Goal: Register for event/course

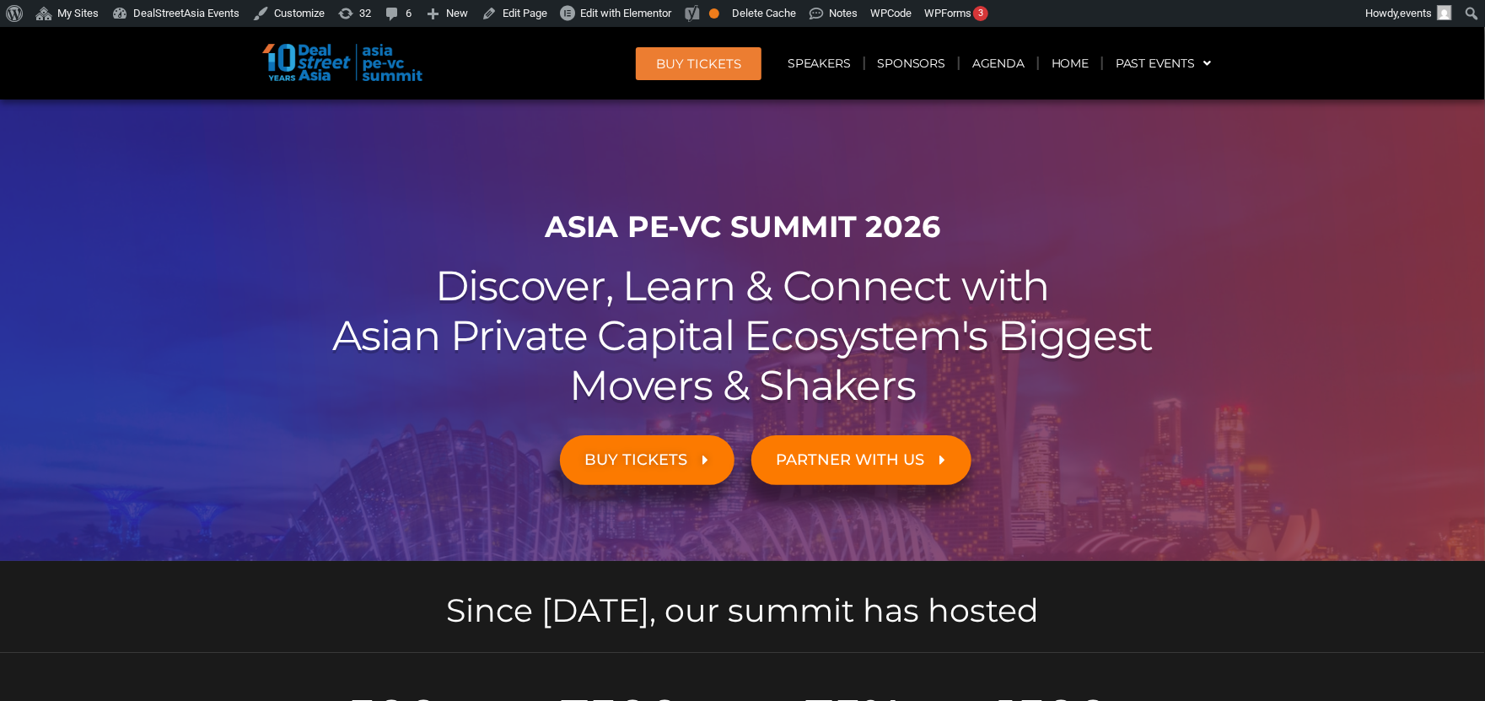
click at [897, 456] on span "PARTNER WITH US" at bounding box center [851, 460] width 148 height 16
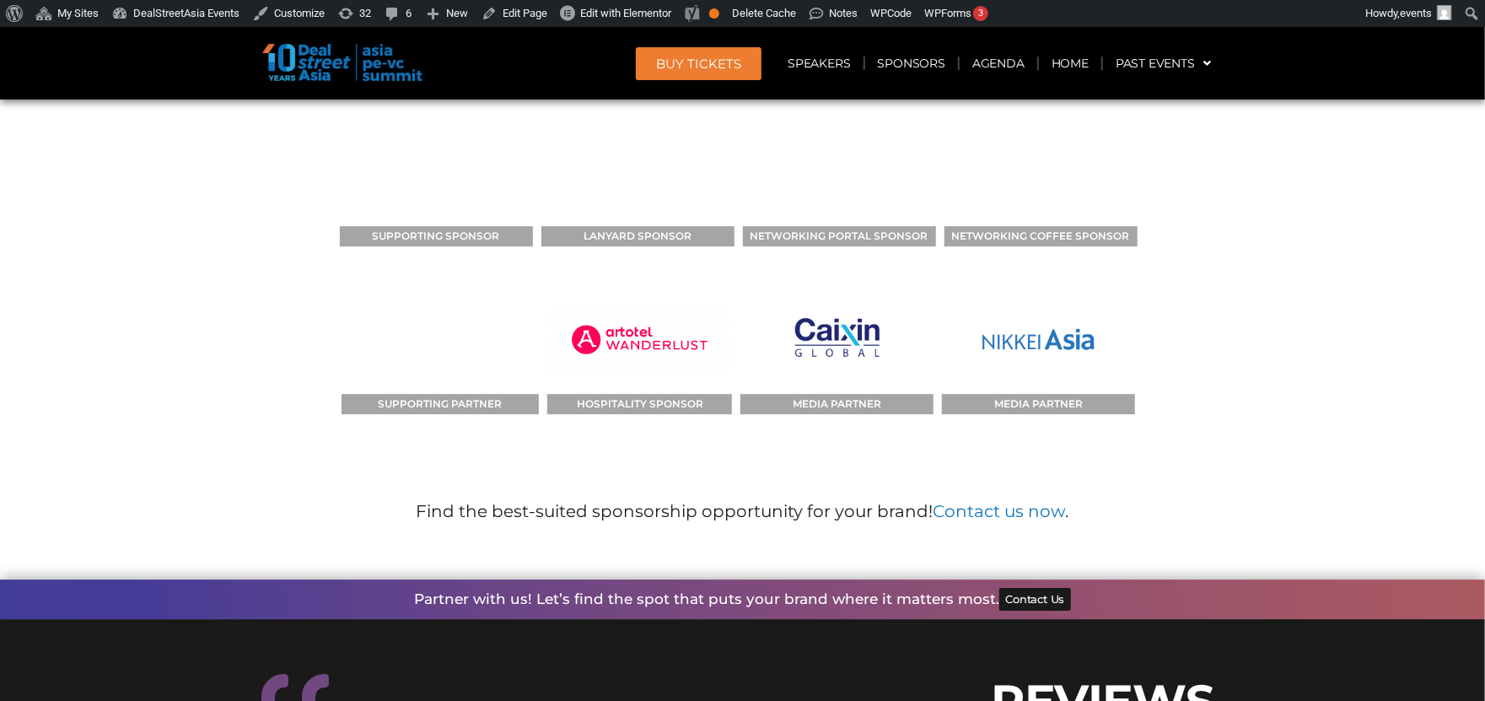
scroll to position [10519, 0]
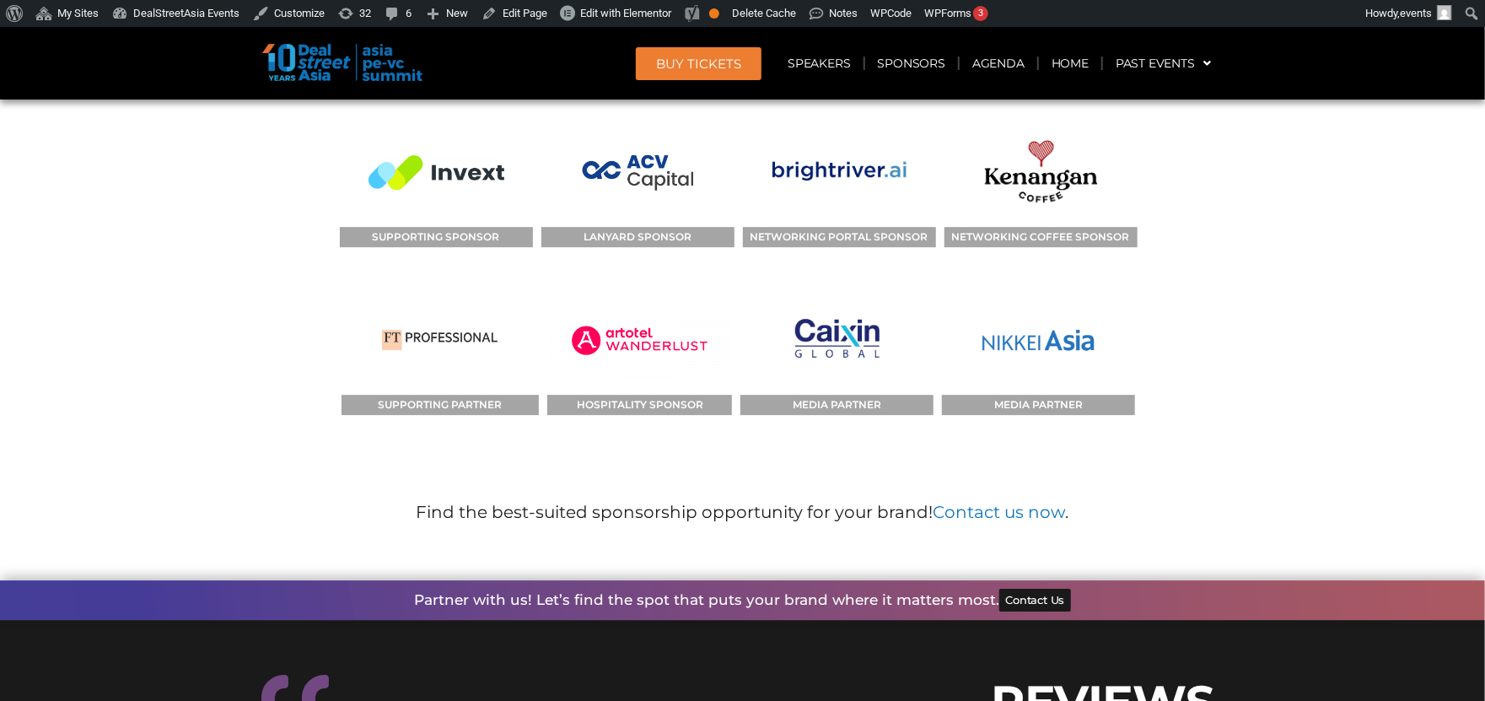
click at [1048, 595] on span "Contact Us" at bounding box center [1034, 600] width 59 height 11
click at [1177, 415] on div at bounding box center [743, 436] width 945 height 42
click at [1005, 502] on link "Contact us now" at bounding box center [1000, 512] width 132 height 20
click at [1283, 301] on section "PAT SPONSORS TITLE SPONSOR SUPPORTING SPONSOR KNOWLEDGE PARTNER BREAKOUT SESSIO…" at bounding box center [742, 36] width 1485 height 1123
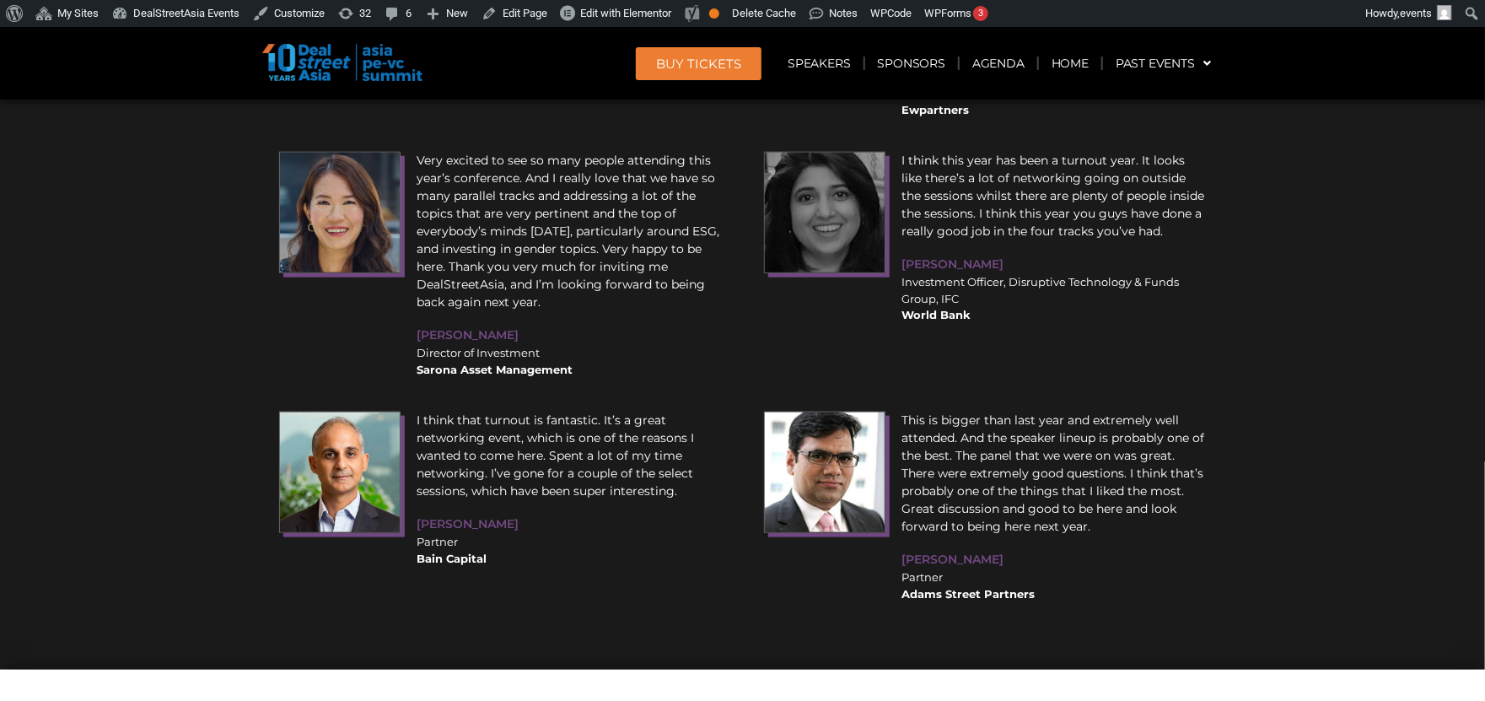
scroll to position [12559, 0]
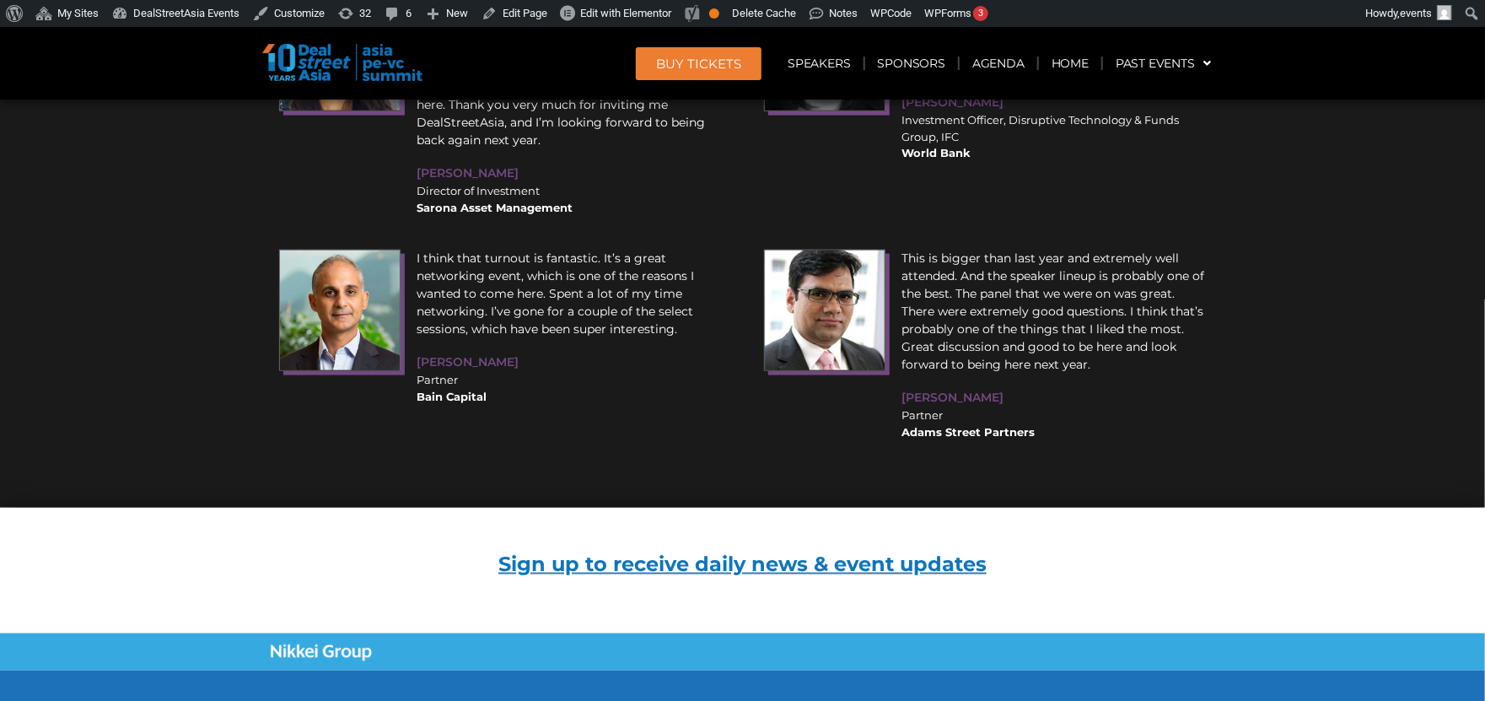
drag, startPoint x: 791, startPoint y: 697, endPoint x: 1263, endPoint y: 495, distance: 512.8
click at [1263, 633] on section at bounding box center [742, 651] width 1485 height 37
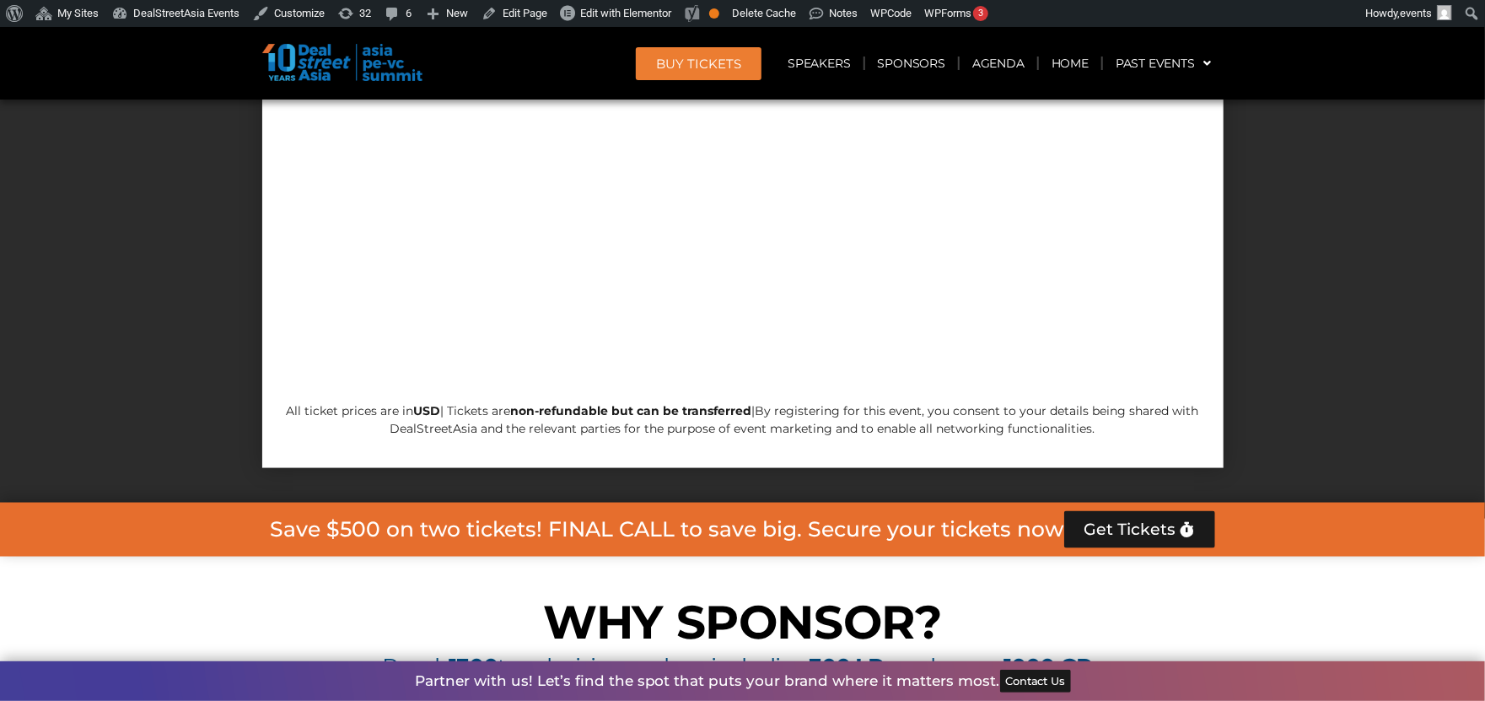
scroll to position [8777, 0]
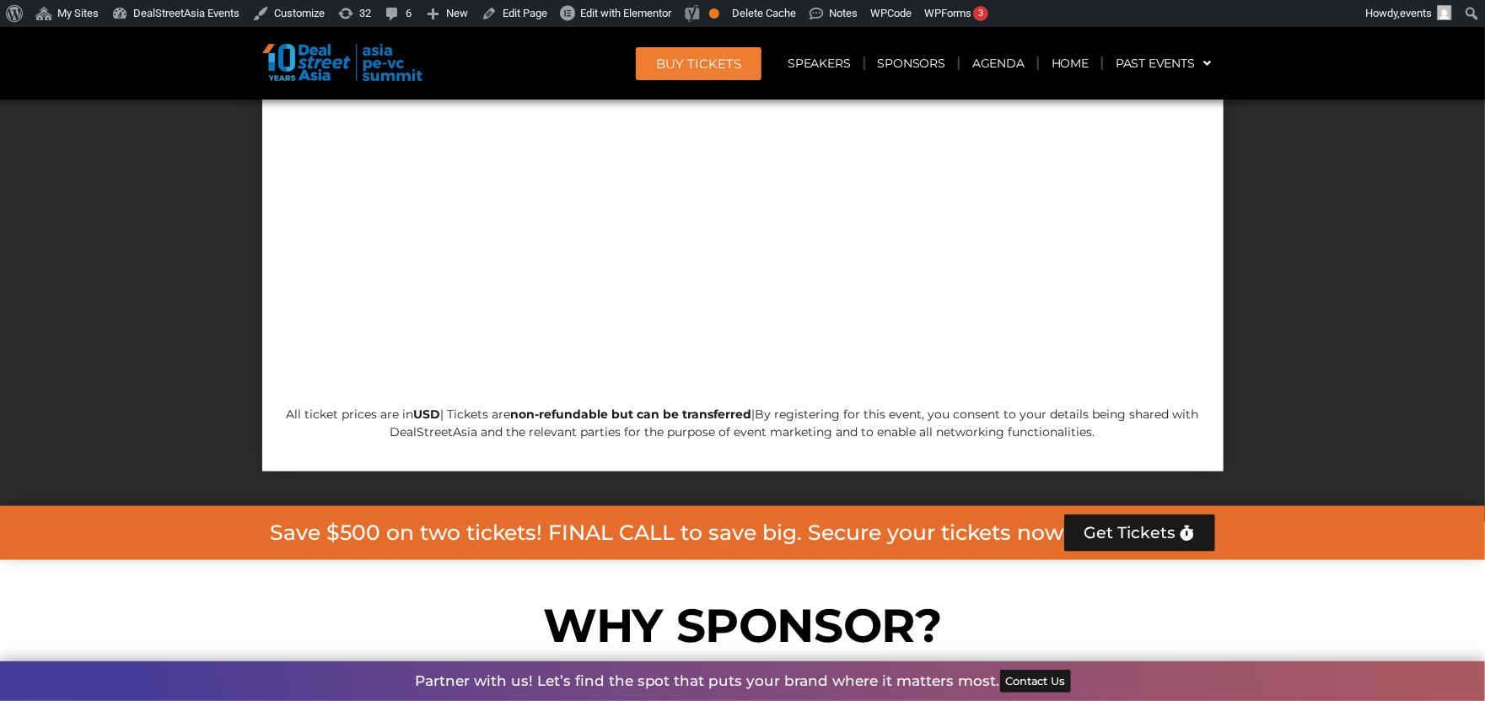
click at [1162, 525] on span "Get Tickets" at bounding box center [1131, 533] width 92 height 17
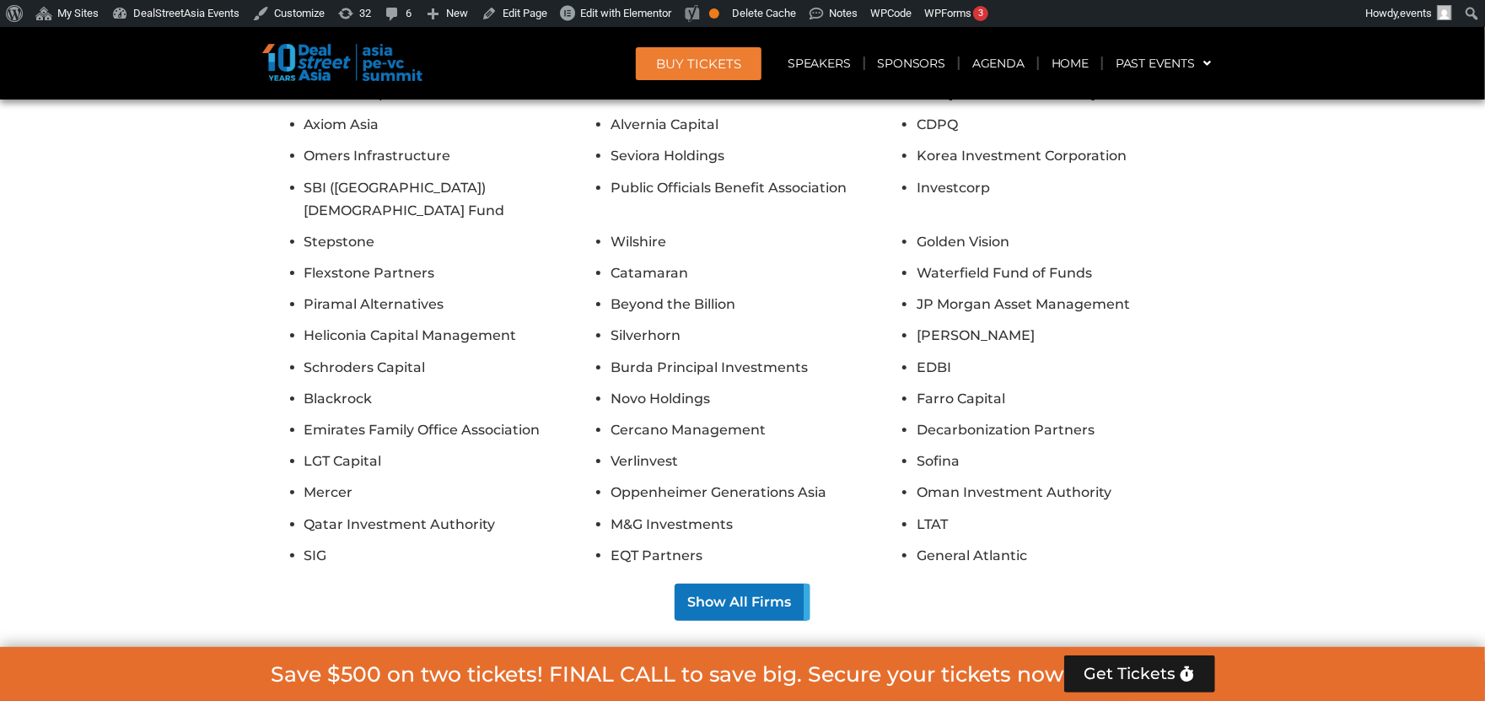
scroll to position [7536, 0]
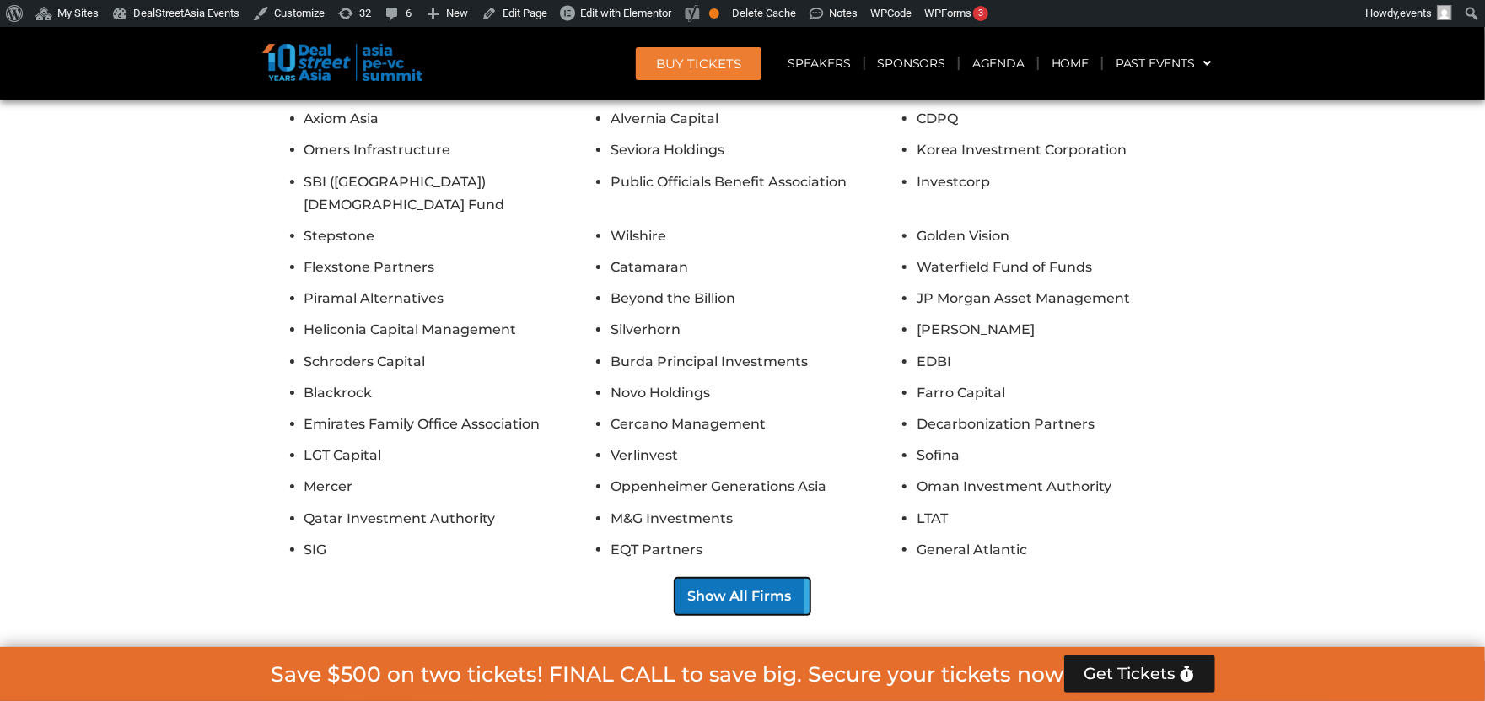
click at [756, 578] on button "Show All Firms" at bounding box center [743, 596] width 136 height 37
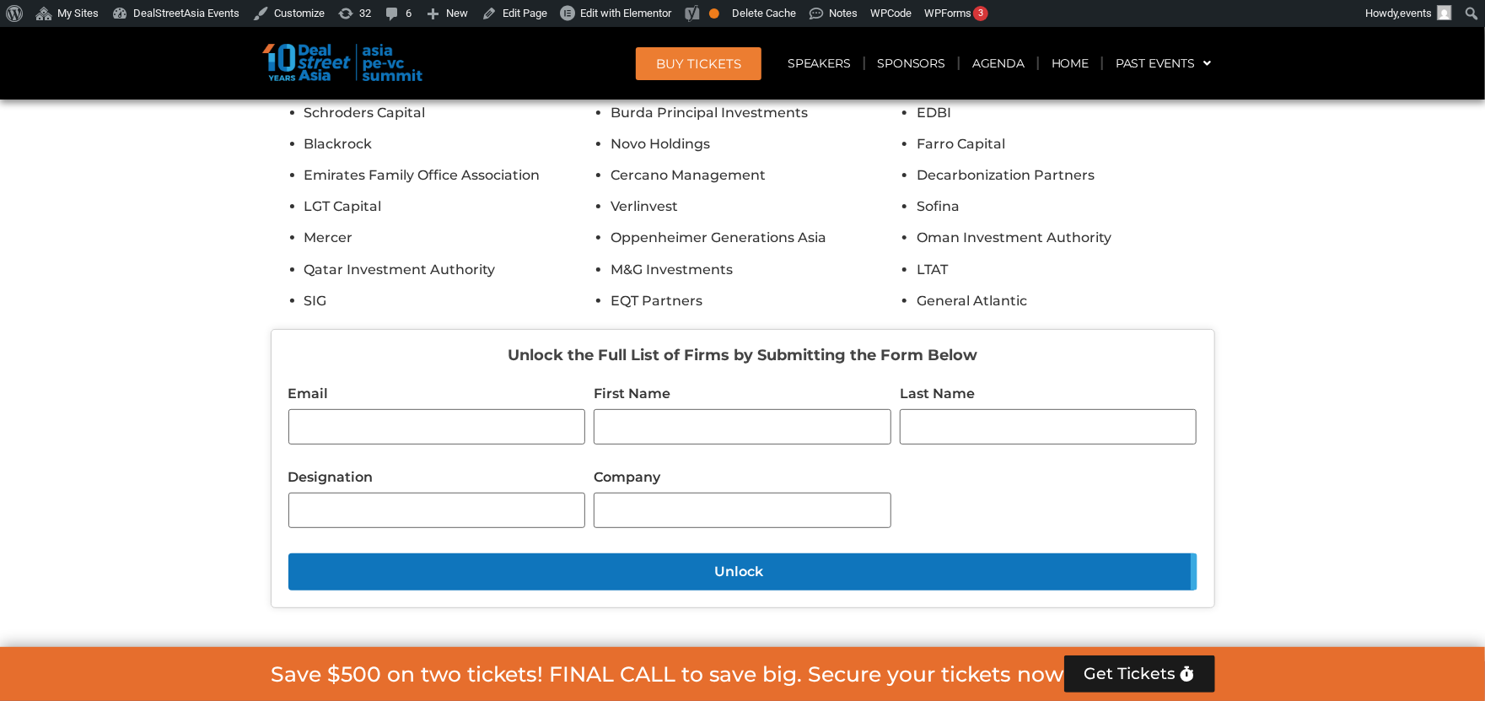
scroll to position [7784, 0]
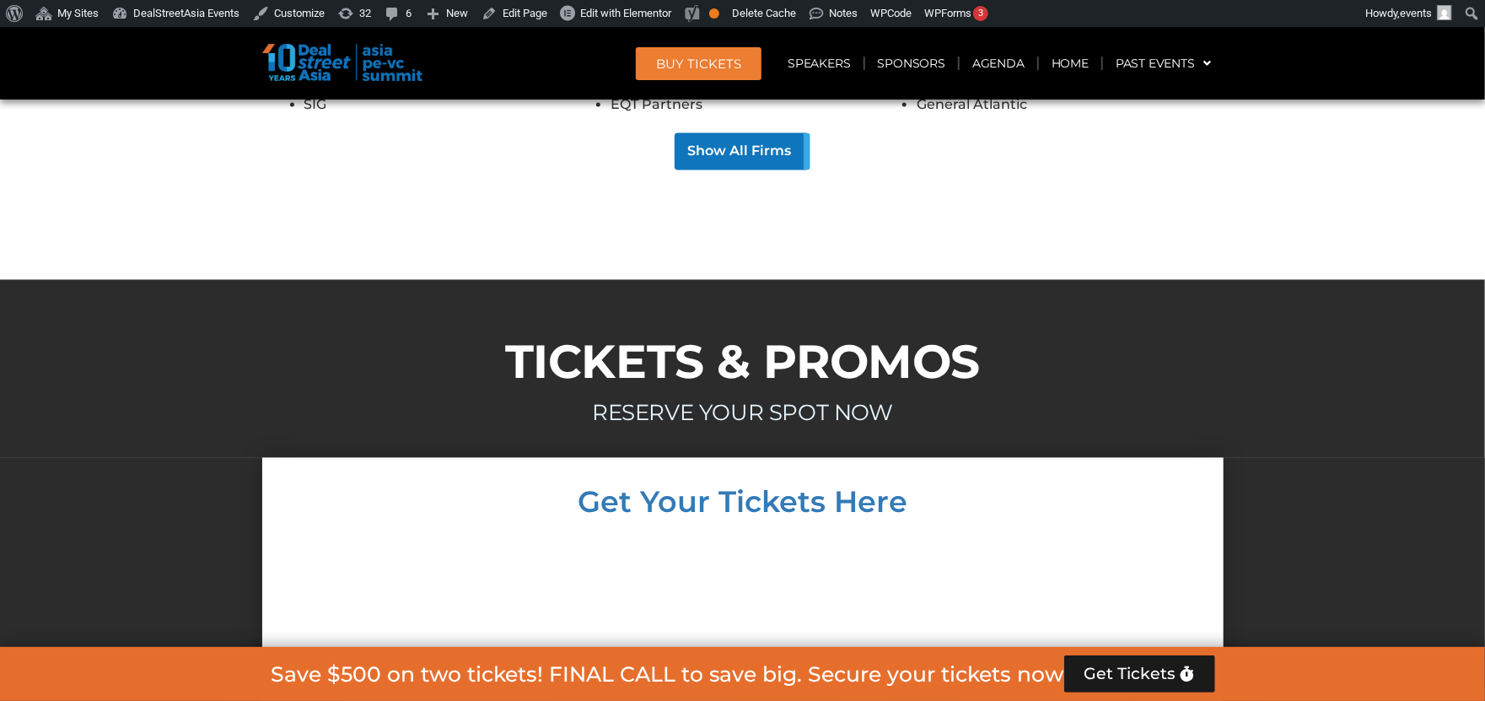
scroll to position [9484, 0]
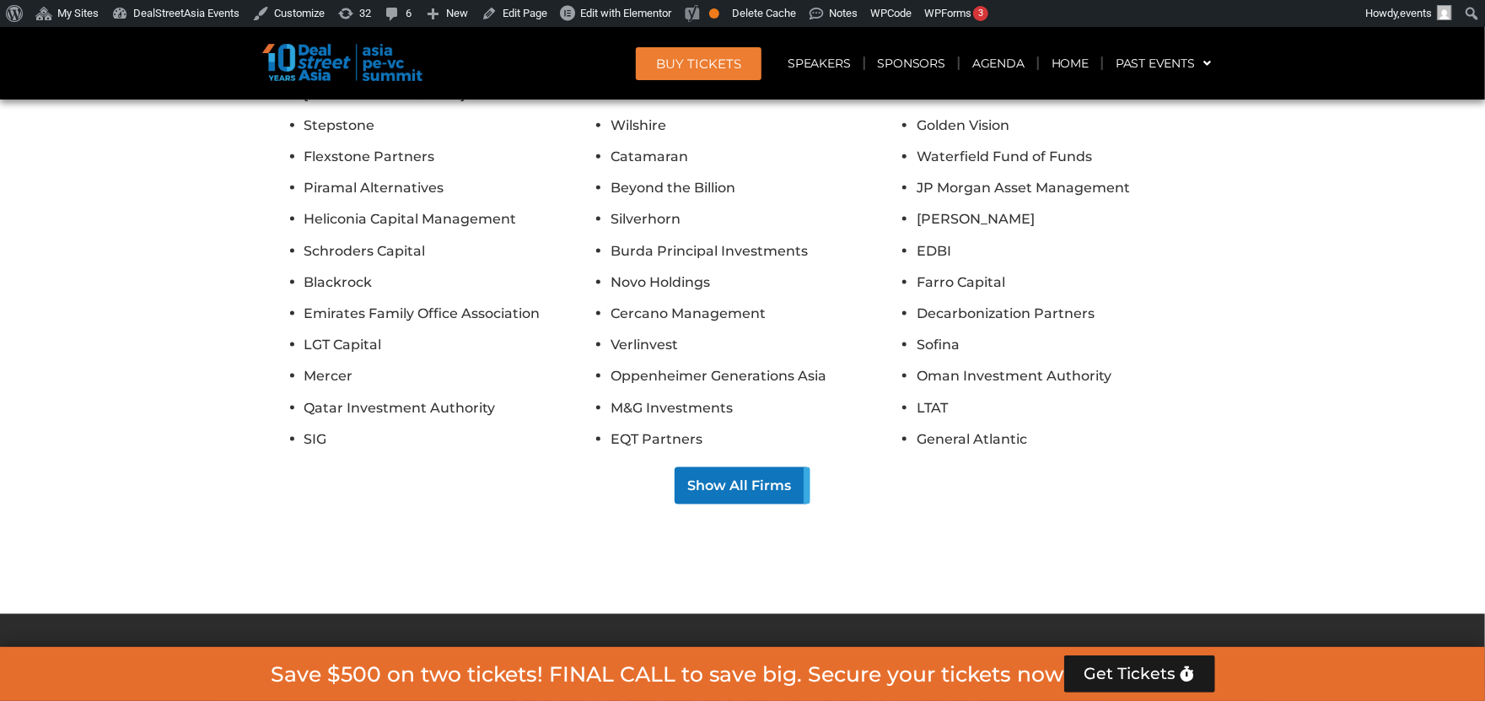
scroll to position [5030, 0]
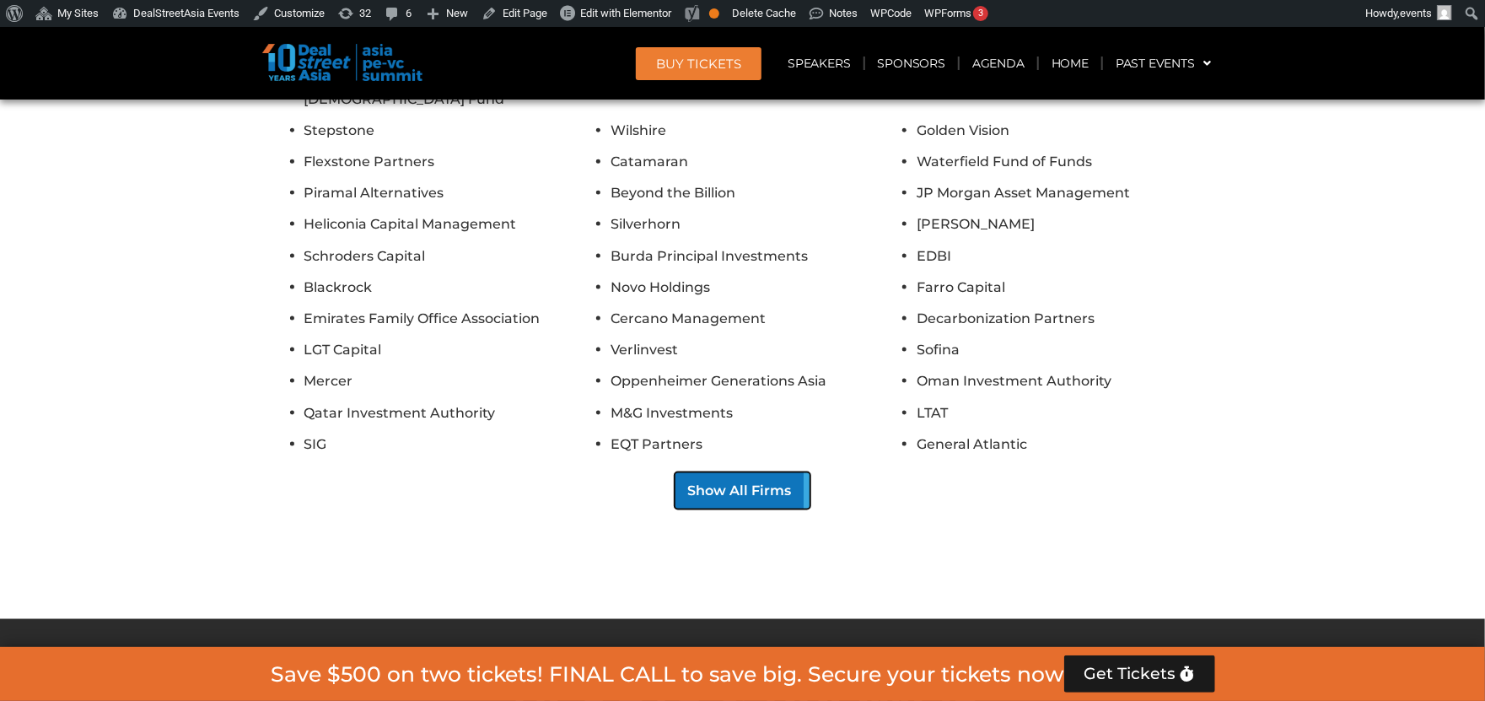
click at [759, 472] on button "Show All Firms" at bounding box center [743, 490] width 136 height 37
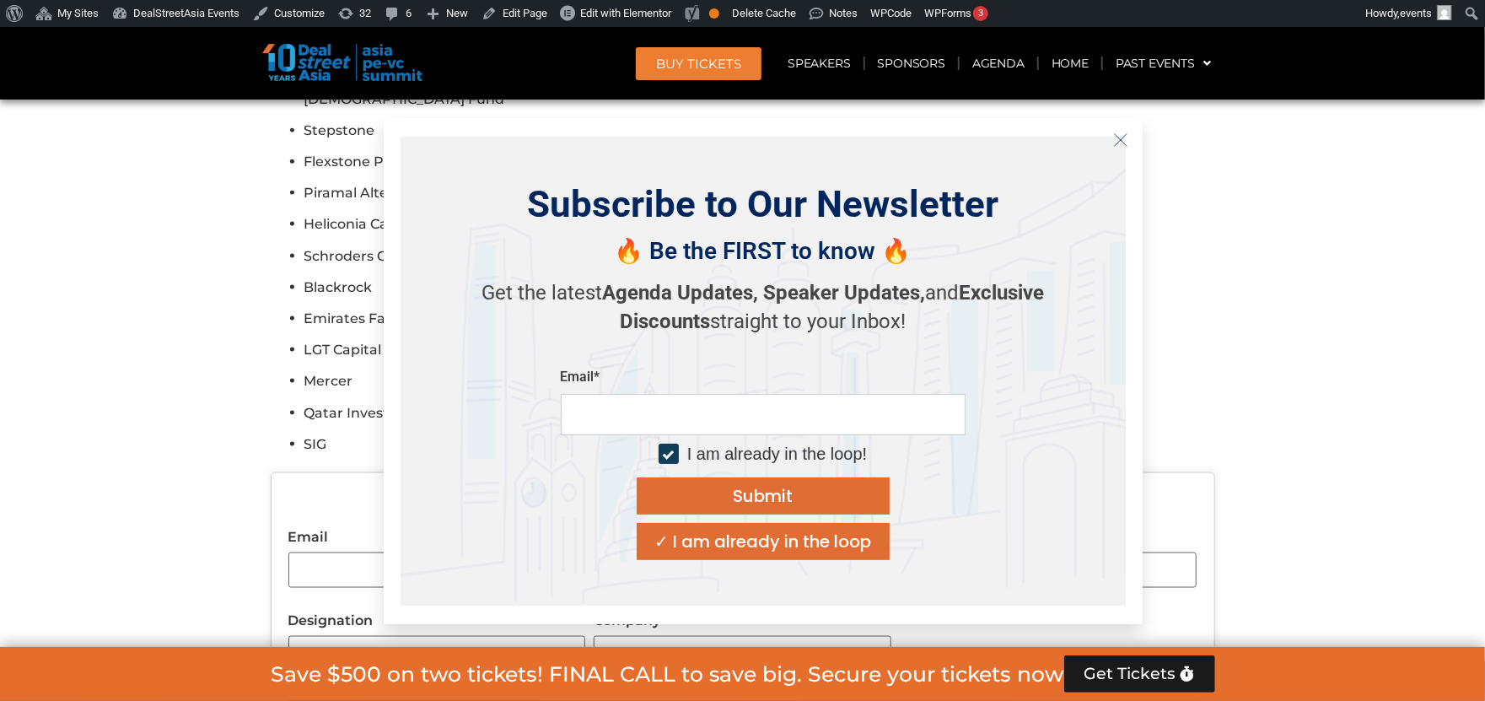
click at [1120, 136] on icon "Close" at bounding box center [1120, 139] width 15 height 15
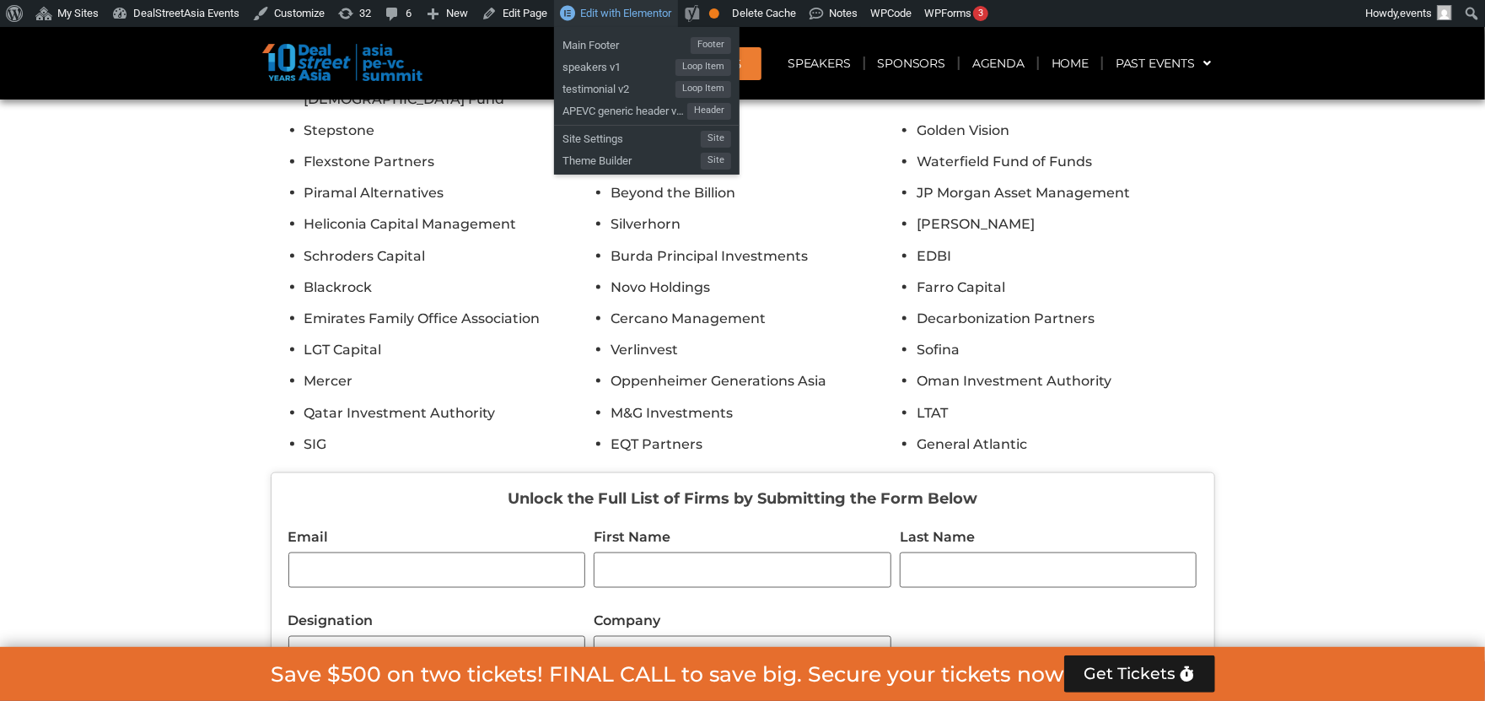
click at [592, 16] on span "Edit with Elementor" at bounding box center [625, 13] width 91 height 13
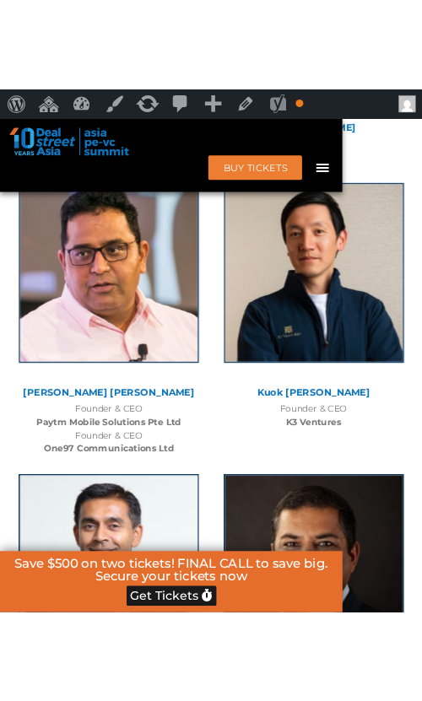
scroll to position [9299, 0]
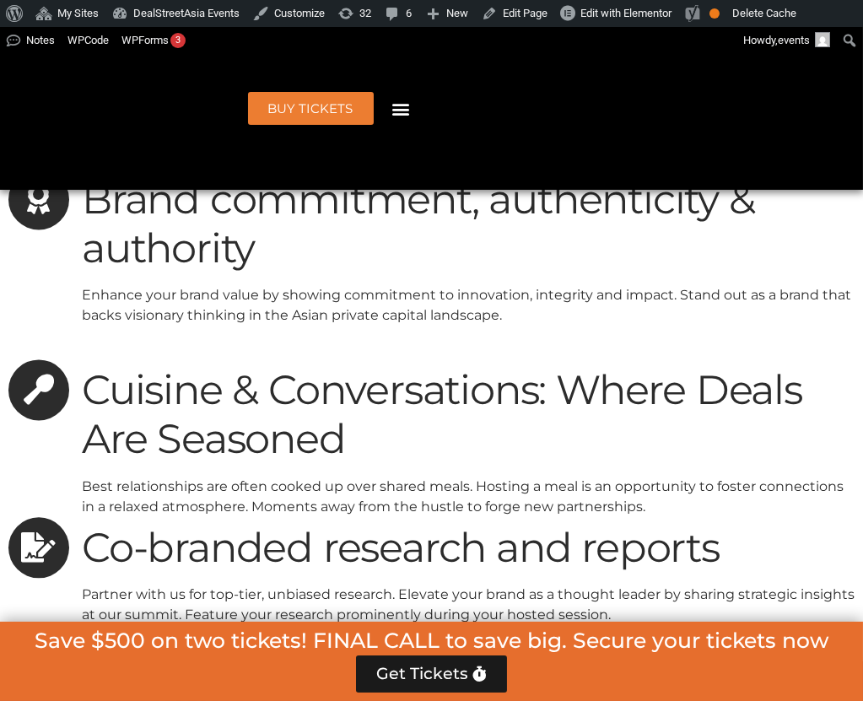
scroll to position [5262, 0]
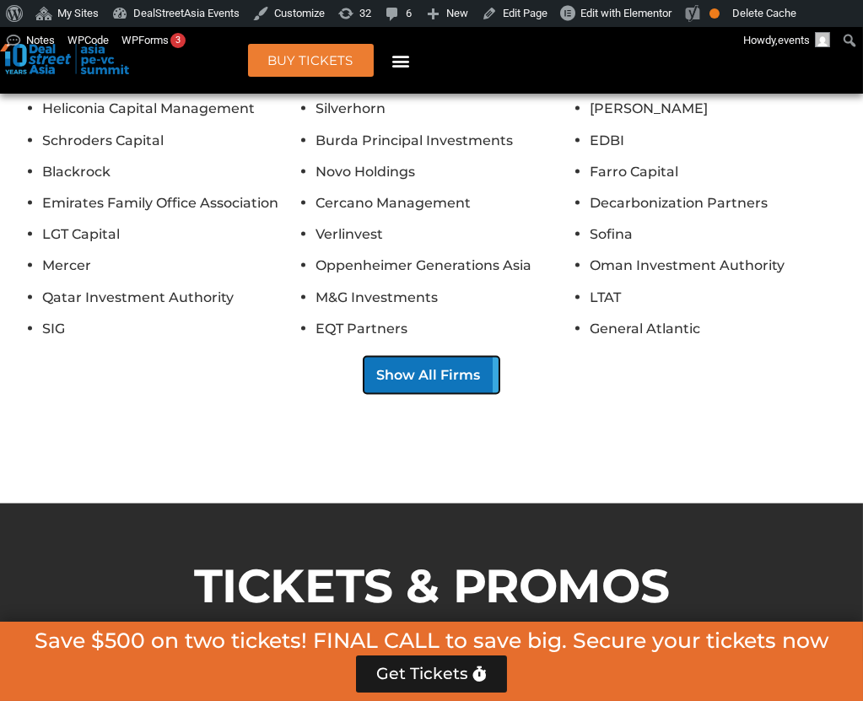
click at [458, 357] on button "Show All Firms" at bounding box center [432, 375] width 136 height 37
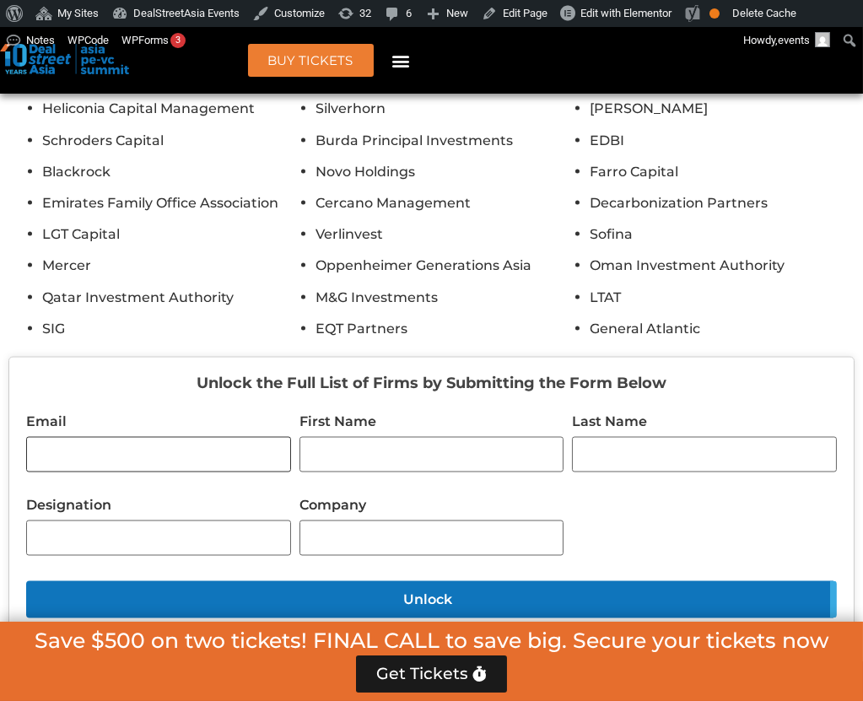
click at [164, 437] on input "Email" at bounding box center [158, 454] width 265 height 35
type input "**********"
click at [390, 437] on input "First Name" at bounding box center [431, 454] width 265 height 35
type input "****"
click at [624, 437] on input "Last Name" at bounding box center [704, 454] width 265 height 35
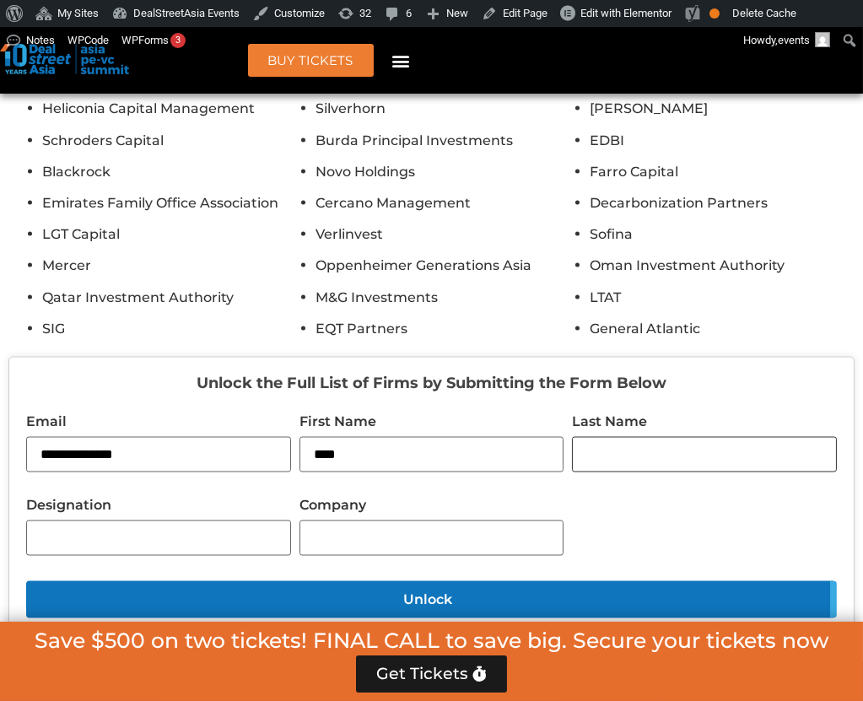
type input "*****"
click at [218, 520] on input "Designation" at bounding box center [158, 537] width 265 height 35
type input "**********"
click at [376, 520] on input "Company" at bounding box center [431, 537] width 265 height 35
type input "******"
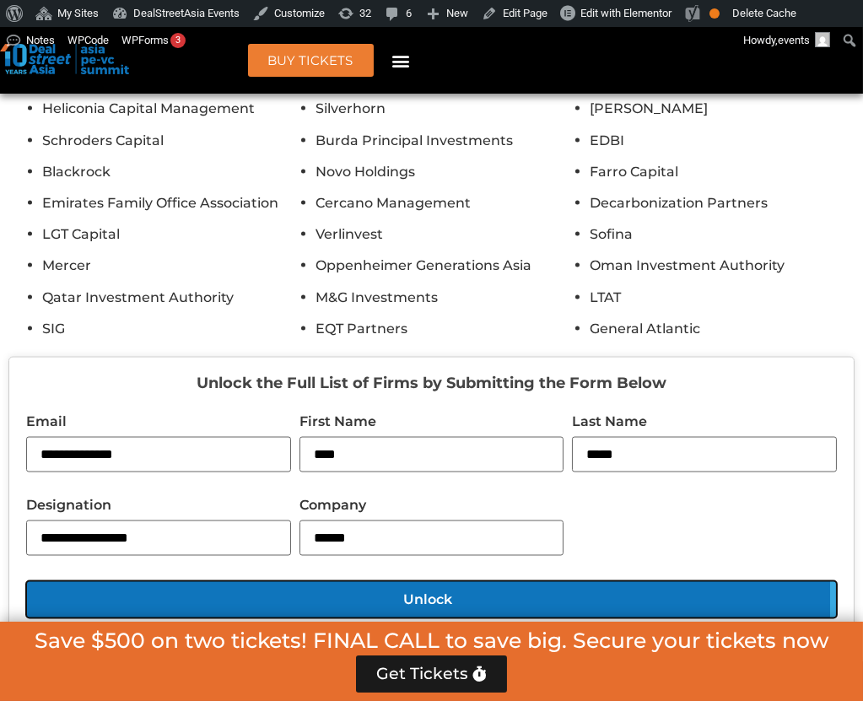
click at [588, 581] on button "Unlock" at bounding box center [431, 599] width 811 height 37
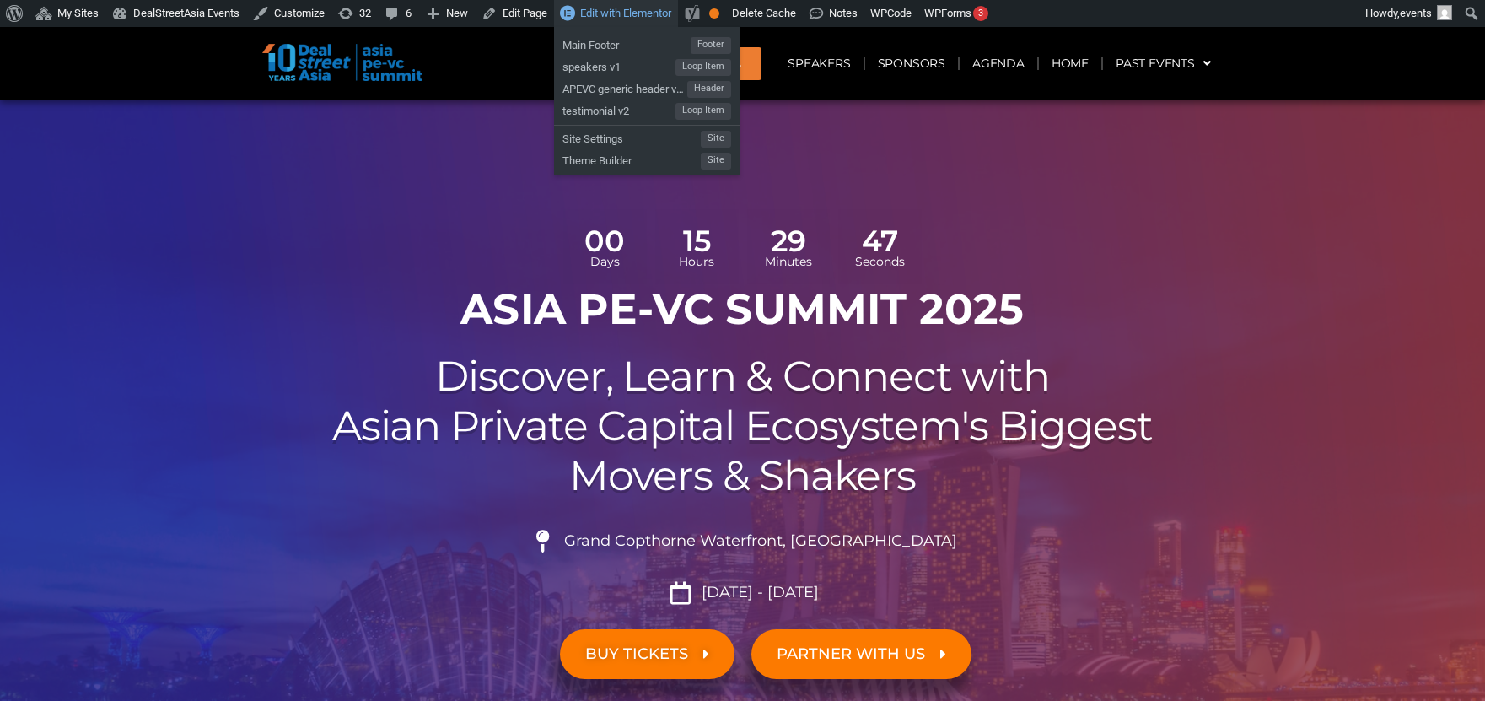
click at [630, 15] on span "Edit with Elementor" at bounding box center [625, 13] width 91 height 13
